Goal: Find specific fact: Find specific fact

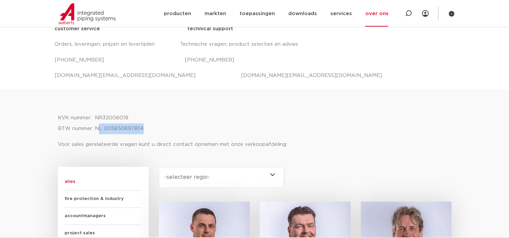
drag, startPoint x: 143, startPoint y: 127, endPoint x: 97, endPoint y: 127, distance: 45.5
click at [97, 127] on p "KVK nummer: NR32006018 BTW nummer: NL 005850897B14" at bounding box center [255, 124] width 394 height 22
drag, startPoint x: 143, startPoint y: 128, endPoint x: 96, endPoint y: 133, distance: 46.7
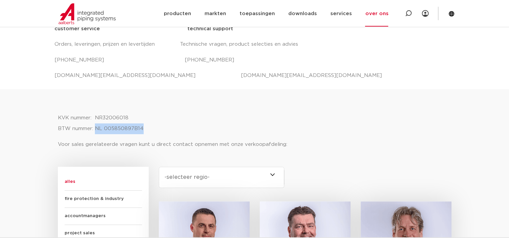
click at [96, 133] on p "KVK nummer: NR32006018 BTW nummer: NL 005850897B14" at bounding box center [255, 124] width 394 height 22
copy p "NL 005850897B14"
drag, startPoint x: 129, startPoint y: 117, endPoint x: 97, endPoint y: 118, distance: 32.4
click at [97, 118] on p "KVK nummer: NR32006018 BTW nummer: NL 005850897B14" at bounding box center [255, 124] width 394 height 22
copy p "NR32006018"
